Goal: Transaction & Acquisition: Purchase product/service

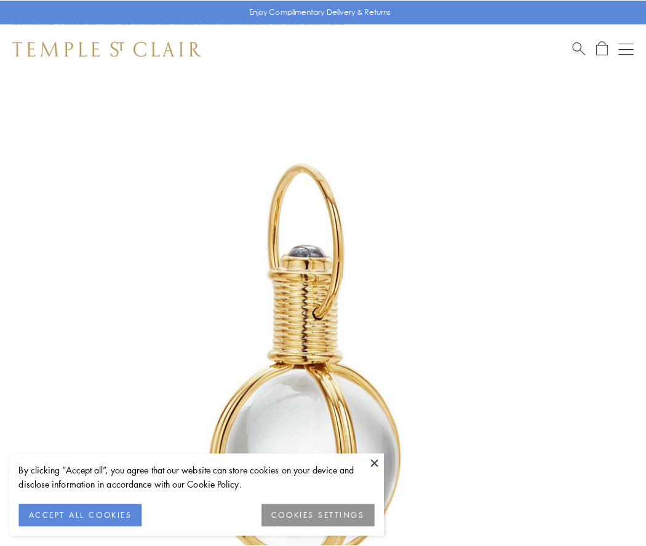
scroll to position [321, 0]
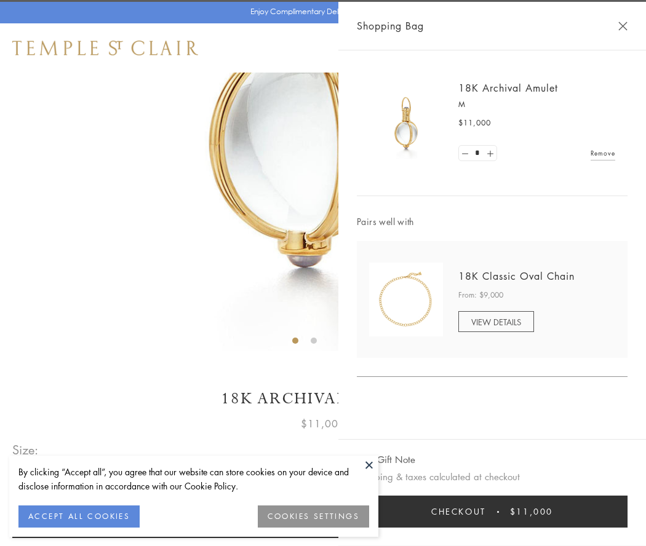
click at [492, 512] on button "Checkout $11,000" at bounding box center [492, 512] width 271 height 32
